Goal: Obtain resource: Download file/media

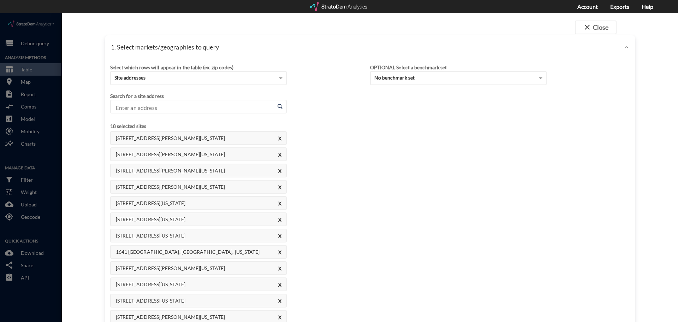
scroll to position [71, 0]
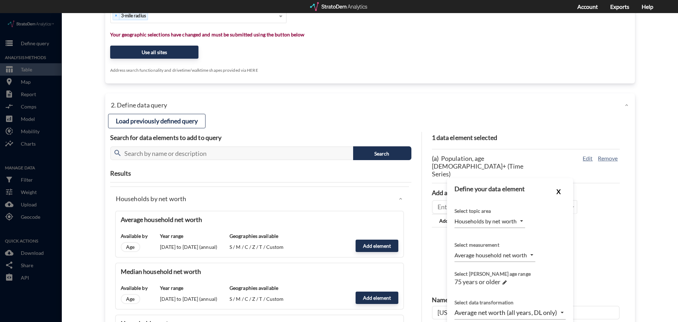
click button "X"
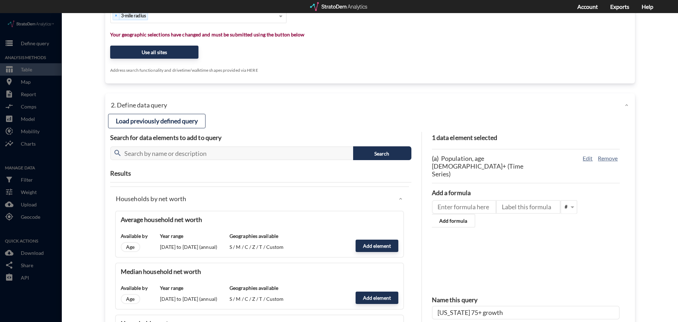
scroll to position [517, 0]
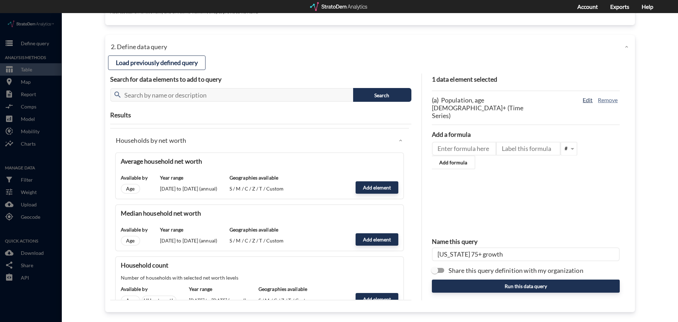
click button "Edit"
type input "POPULATION"
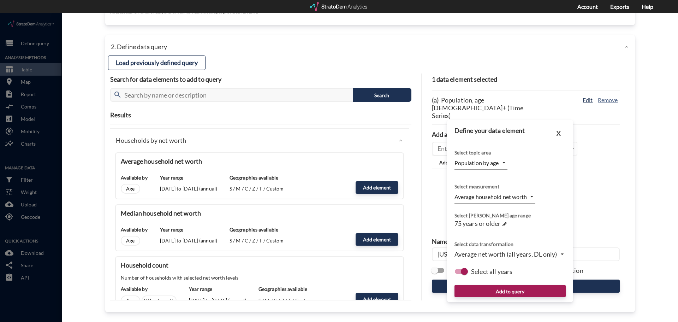
type input "COUNT"
drag, startPoint x: 558, startPoint y: 118, endPoint x: 587, endPoint y: 135, distance: 34.2
click button "X"
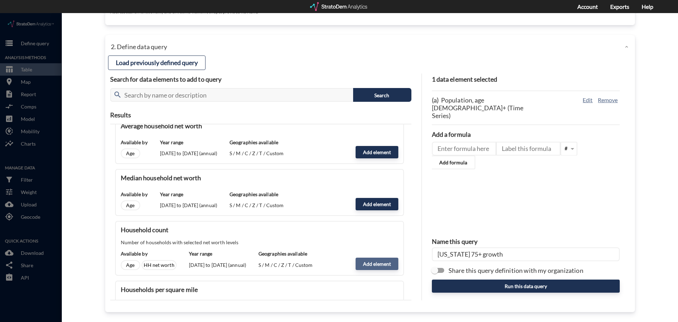
scroll to position [141, 0]
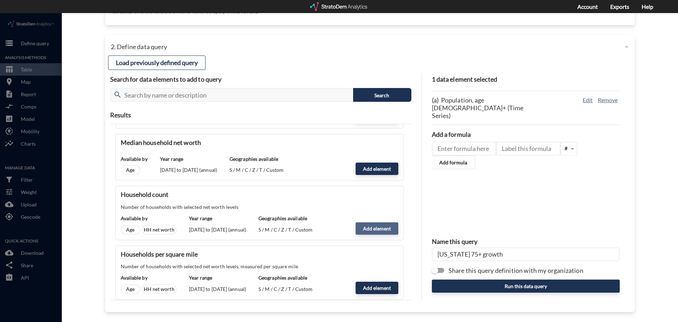
click button "Add element"
type input "NW_DYNAMICS"
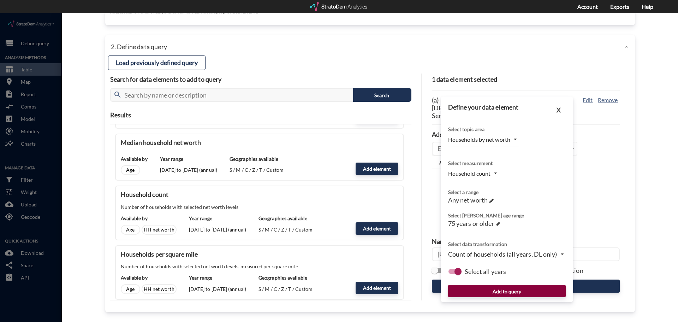
click button "Add to query"
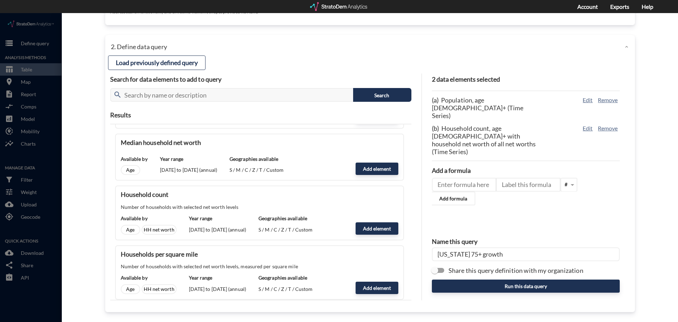
click input "montana 75+ growth"
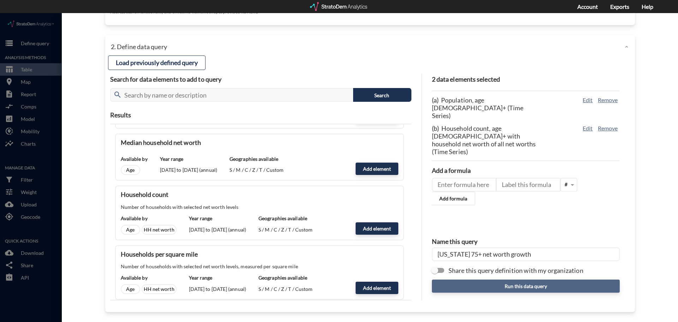
type input "montana 75+ net worth growth"
click button "Run this data query"
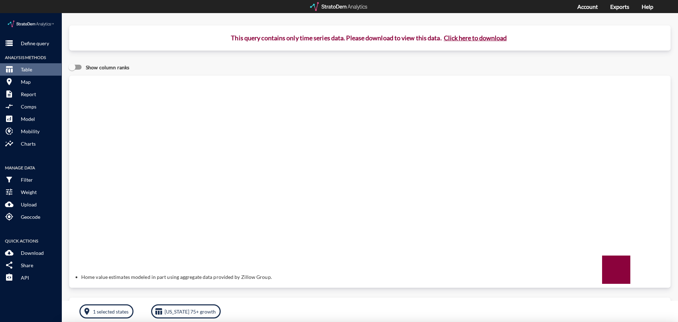
scroll to position [0, 0]
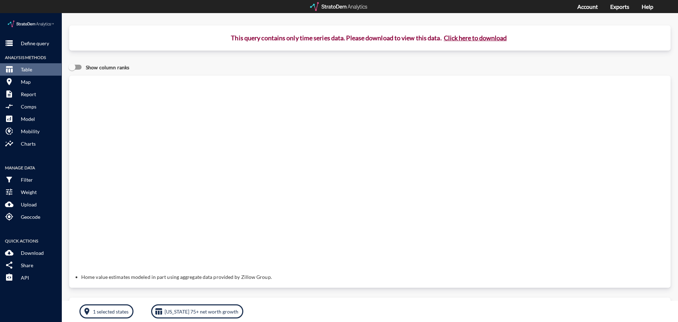
click button "Click here to download"
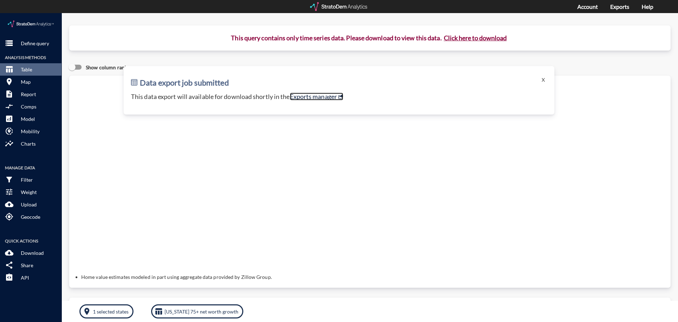
click link "Exports manager"
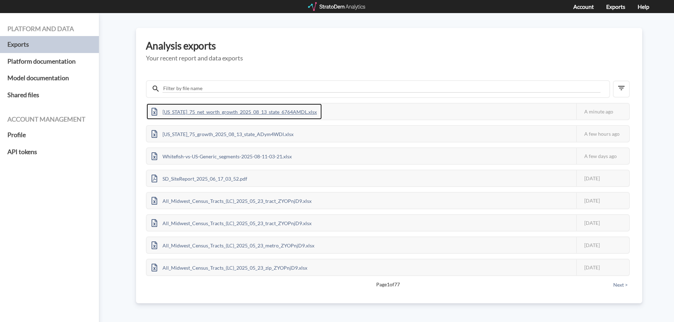
click at [262, 110] on div "[US_STATE]_75_net_worth_growth_2025_08_13_state_6764AMDL.xlsx" at bounding box center [234, 111] width 175 height 16
